Goal: Task Accomplishment & Management: Use online tool/utility

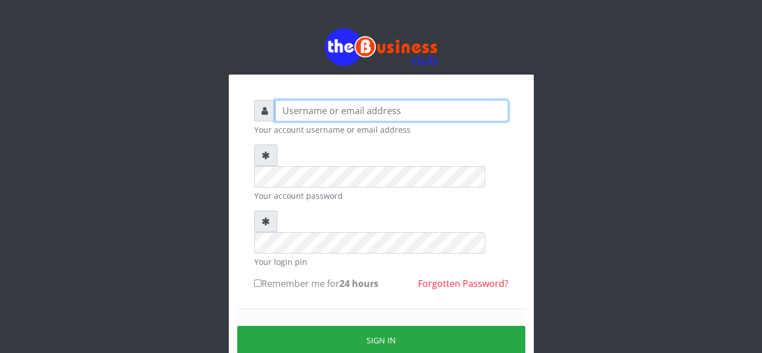
type input "[EMAIL_ADDRESS][DOMAIN_NAME]"
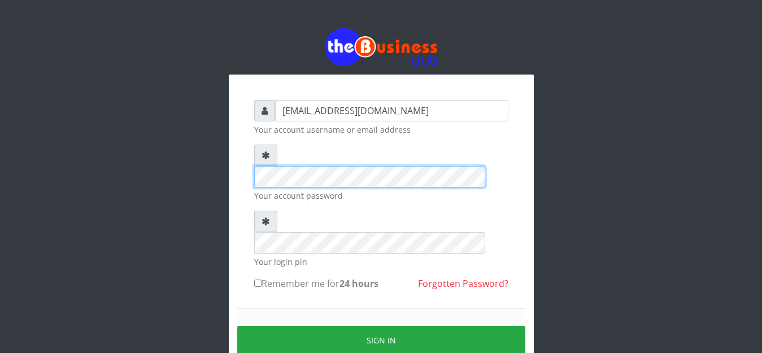
click at [165, 142] on div "[EMAIL_ADDRESS][DOMAIN_NAME] Your account username or email address Your accoun…" at bounding box center [381, 223] width 644 height 447
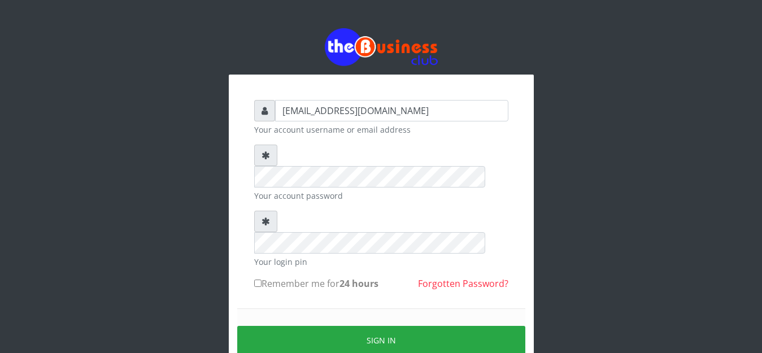
click at [257, 280] on input "Remember me for 24 hours" at bounding box center [257, 283] width 7 height 7
checkbox input "true"
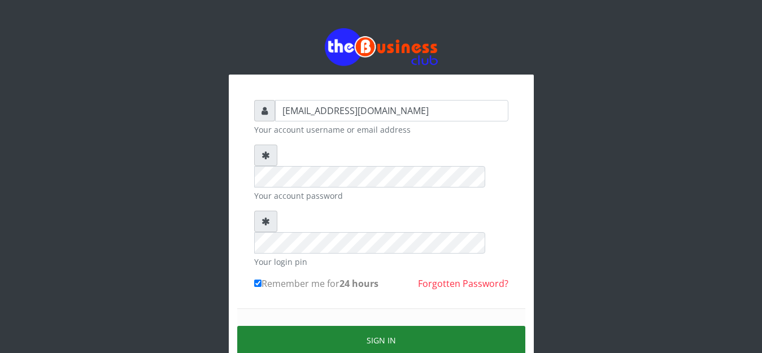
click at [272, 326] on button "Sign in" at bounding box center [381, 340] width 288 height 29
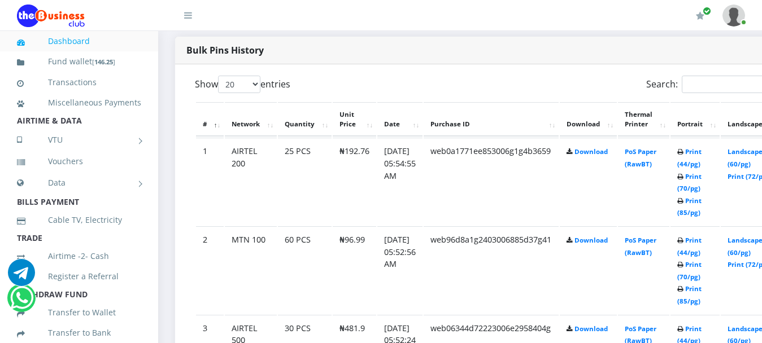
scroll to position [621, 0]
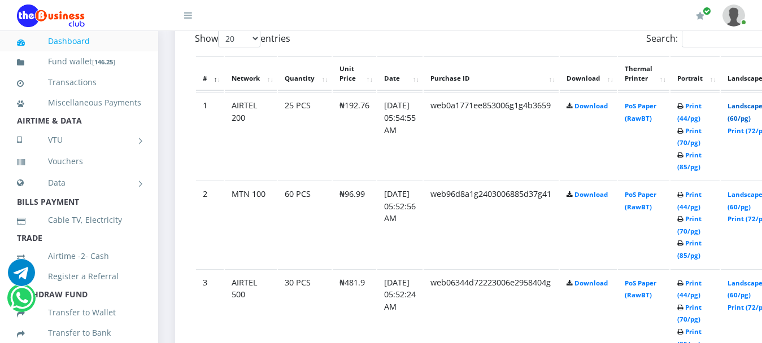
click at [751, 102] on link "Landscape (60/pg)" at bounding box center [744, 112] width 35 height 21
click at [759, 191] on link "Landscape (60/pg)" at bounding box center [744, 201] width 35 height 21
click at [758, 279] on link "Landscape (60/pg)" at bounding box center [744, 289] width 35 height 21
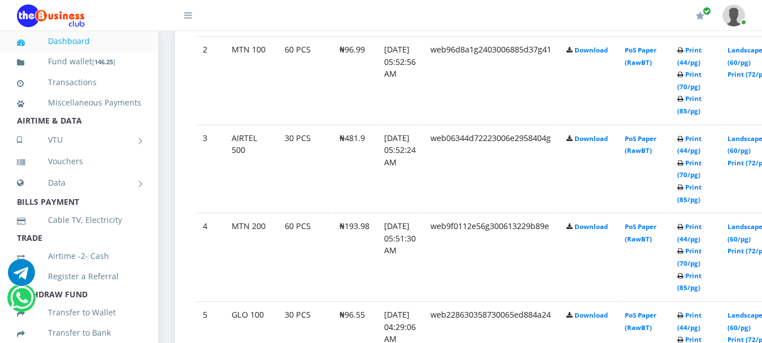
scroll to position [790, 0]
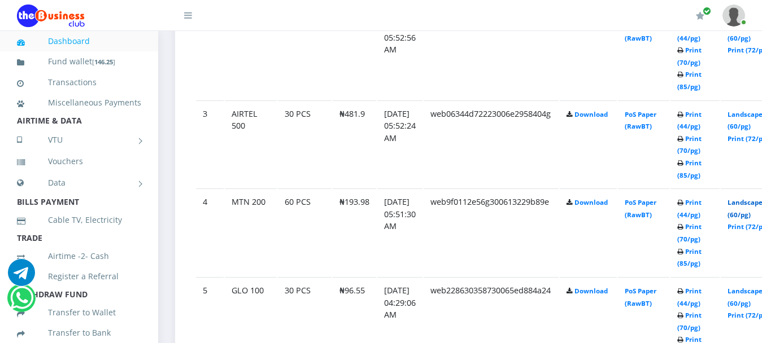
click at [748, 198] on link "Landscape (60/pg)" at bounding box center [744, 208] width 35 height 21
